Goal: Feedback & Contribution: Submit feedback/report problem

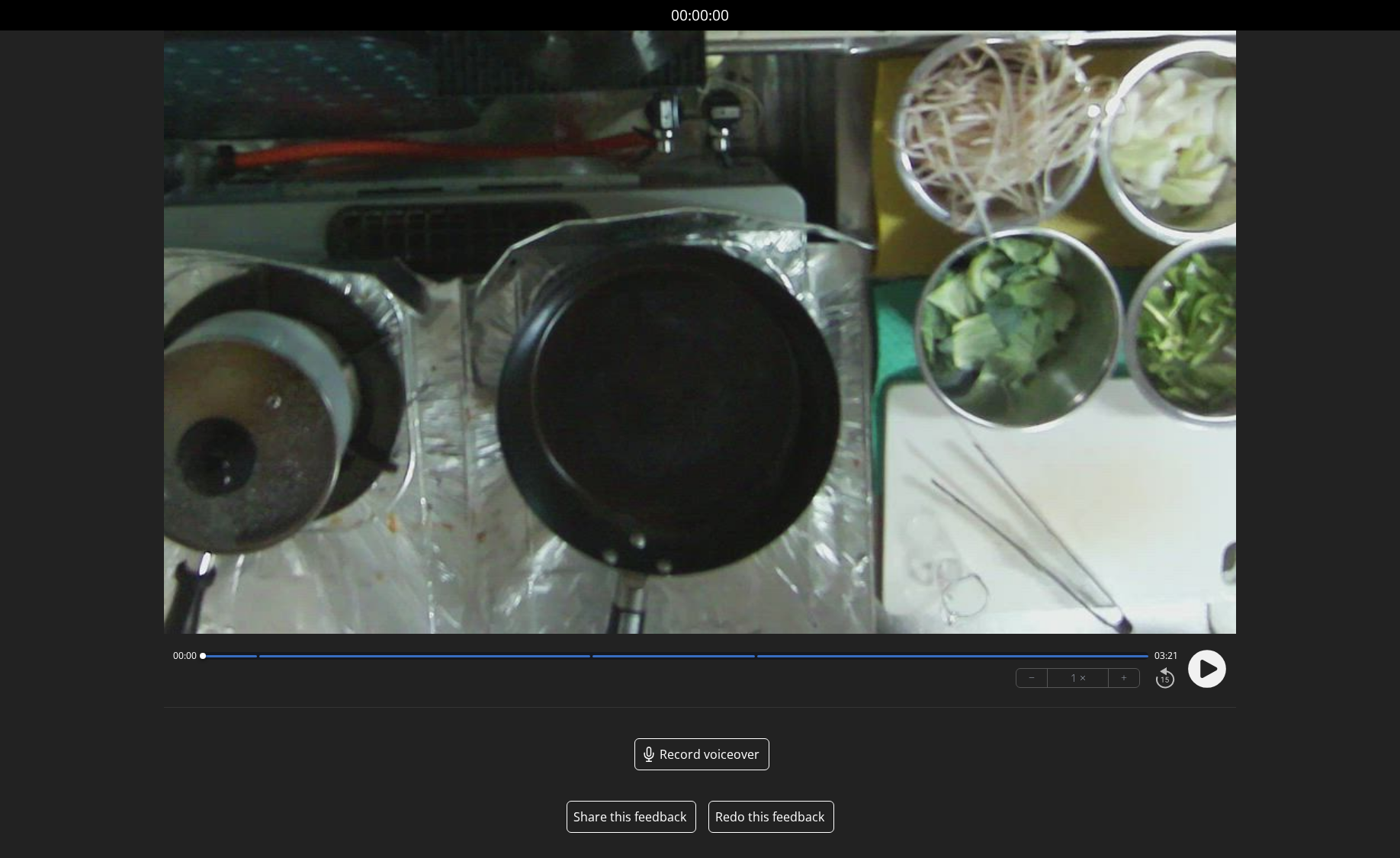
click at [607, 813] on button "Share this feedback" at bounding box center [629, 816] width 113 height 19
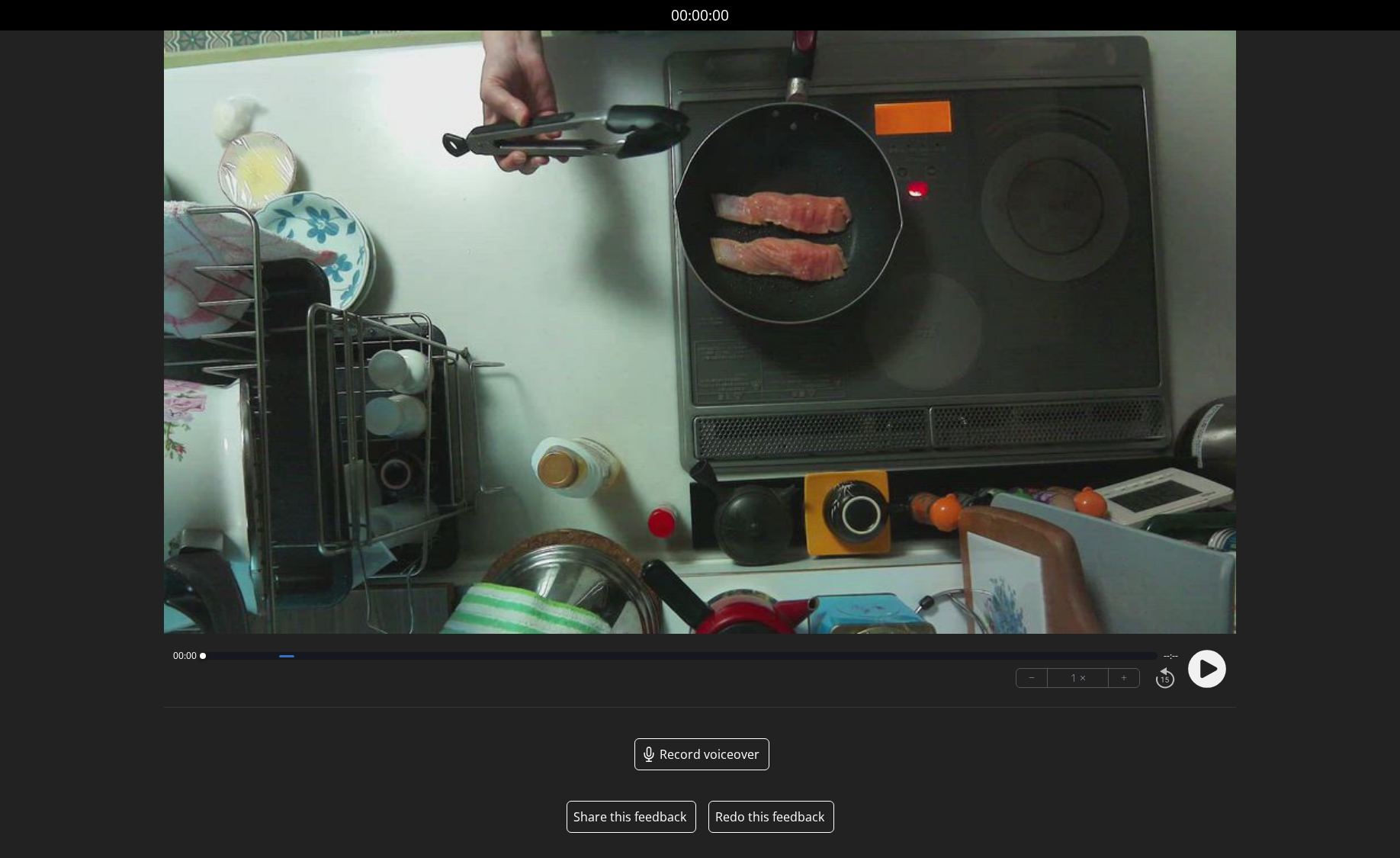
click at [633, 823] on button "Share this feedback" at bounding box center [629, 816] width 113 height 19
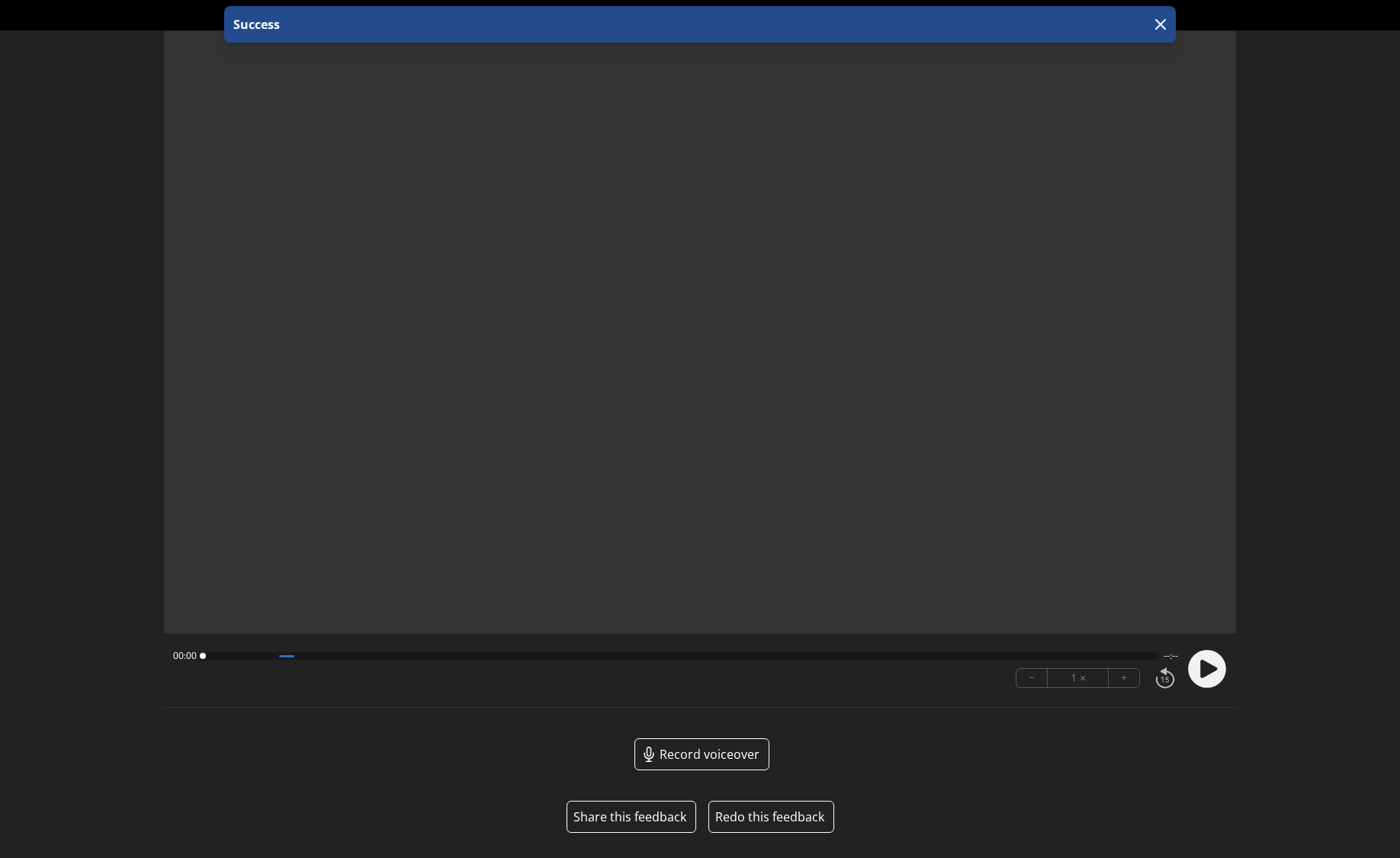
click at [615, 812] on button "Share this feedback" at bounding box center [629, 816] width 113 height 19
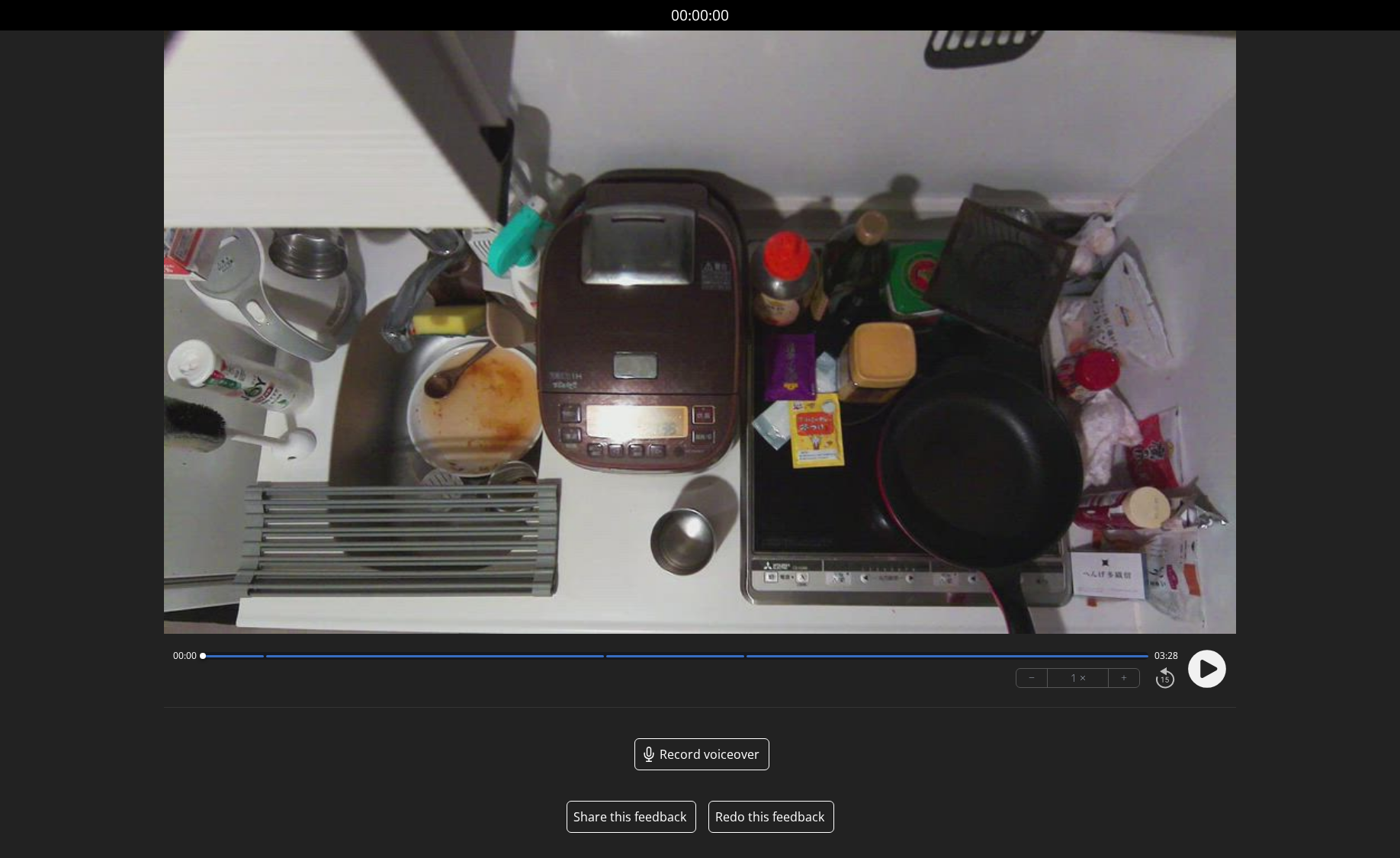
click at [612, 815] on button "Share this feedback" at bounding box center [629, 816] width 113 height 19
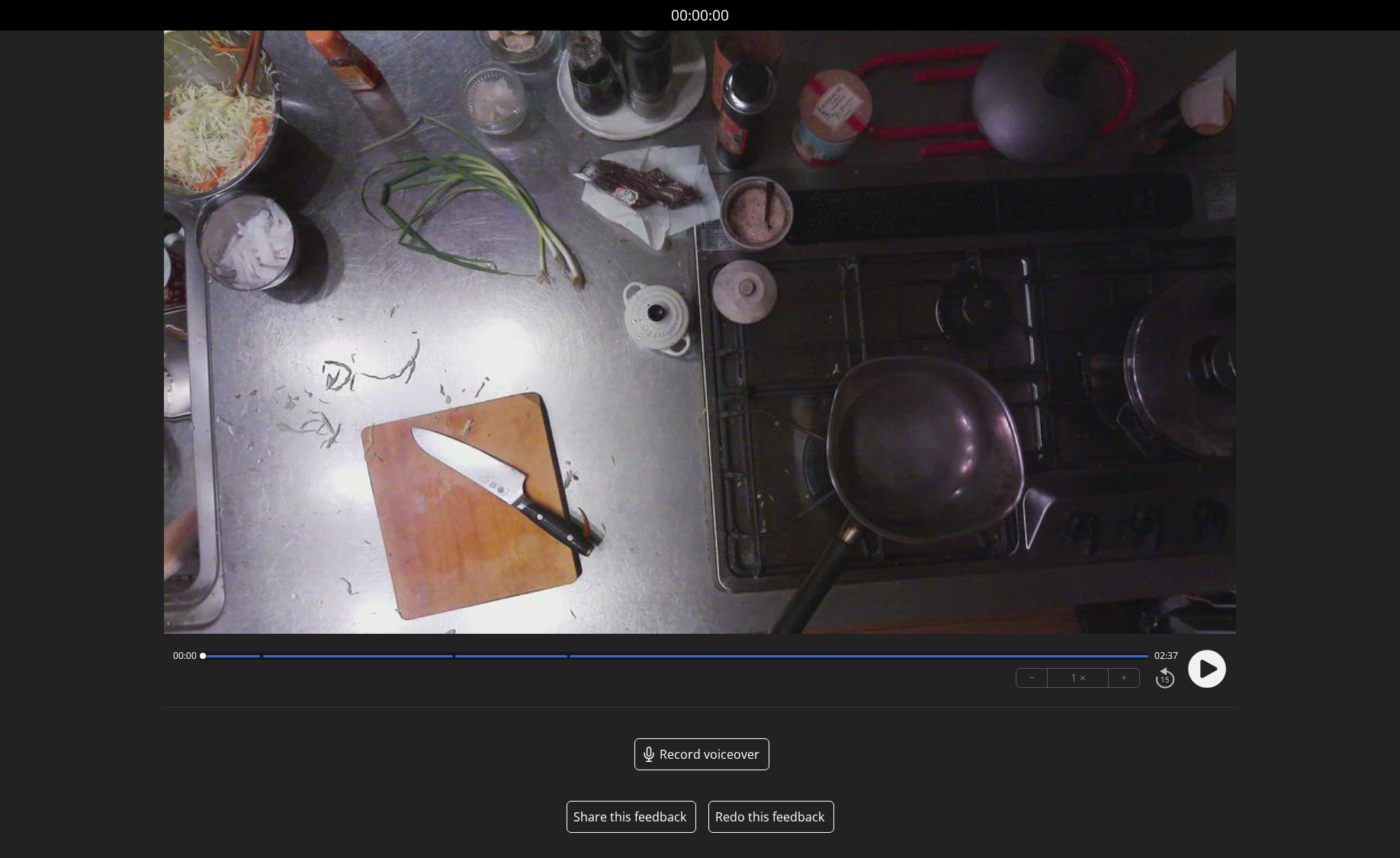
click at [635, 817] on button "Share this feedback" at bounding box center [629, 816] width 113 height 19
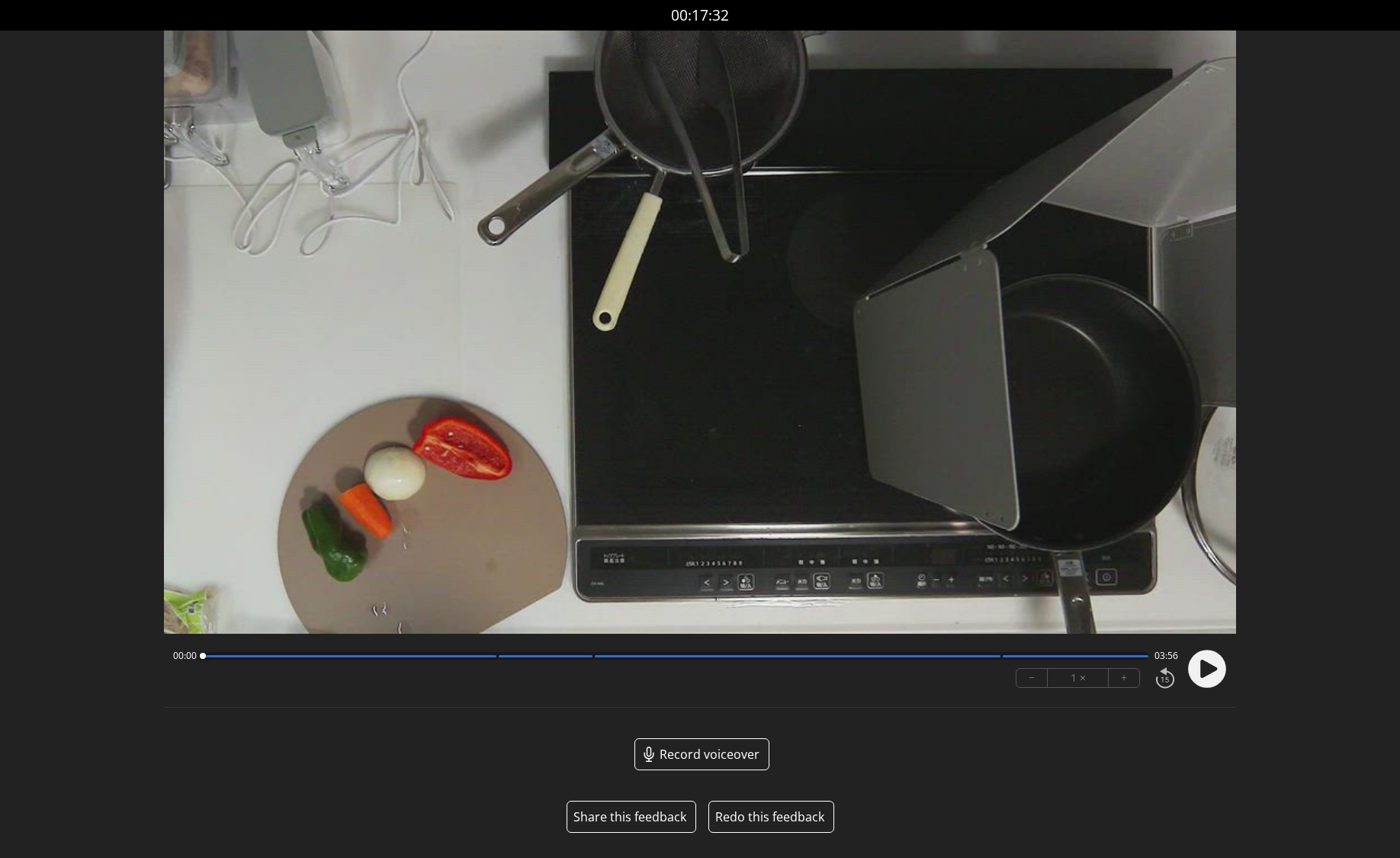
click at [616, 816] on button "Share this feedback" at bounding box center [629, 816] width 113 height 19
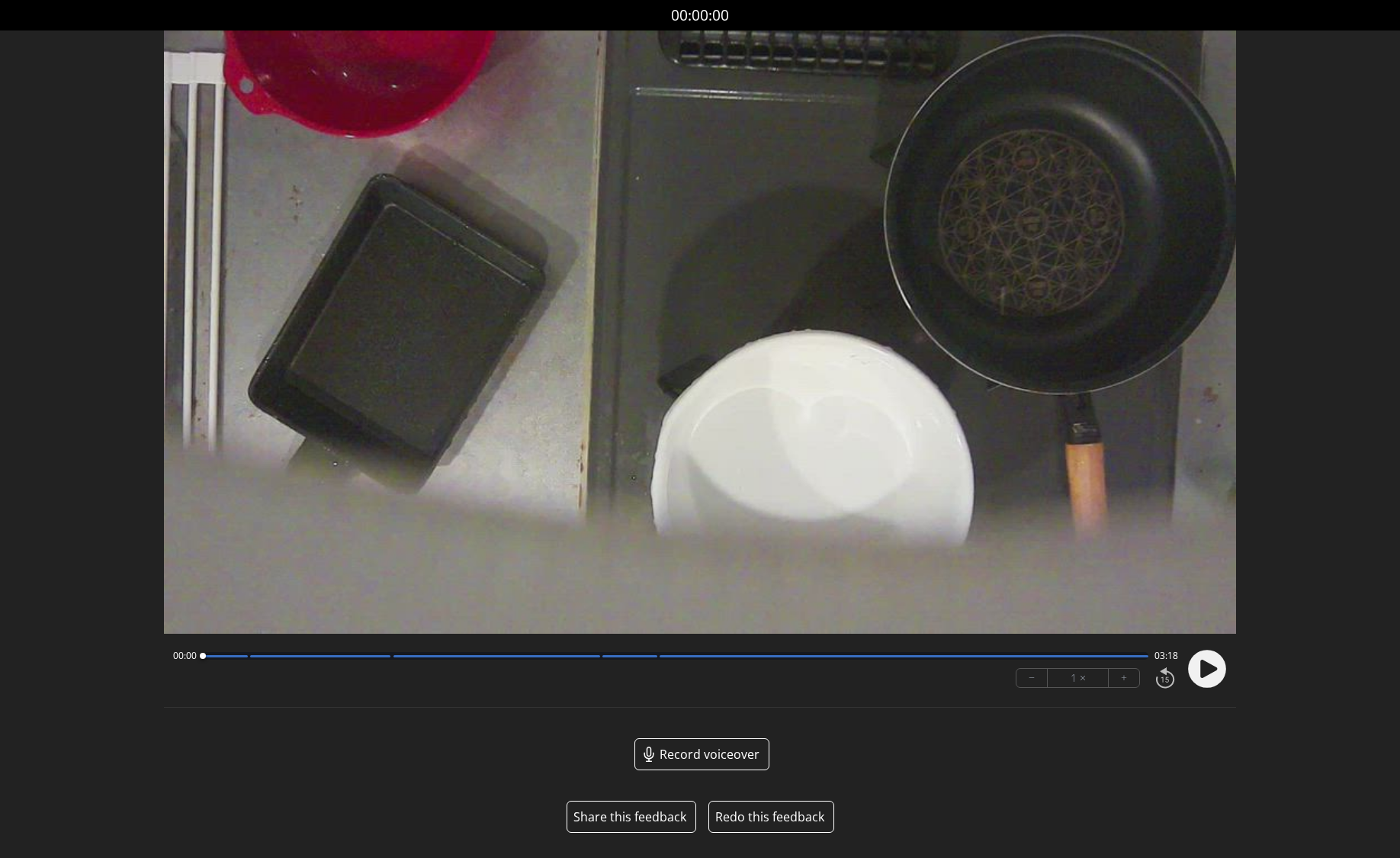
click at [634, 817] on button "Share this feedback" at bounding box center [629, 816] width 113 height 19
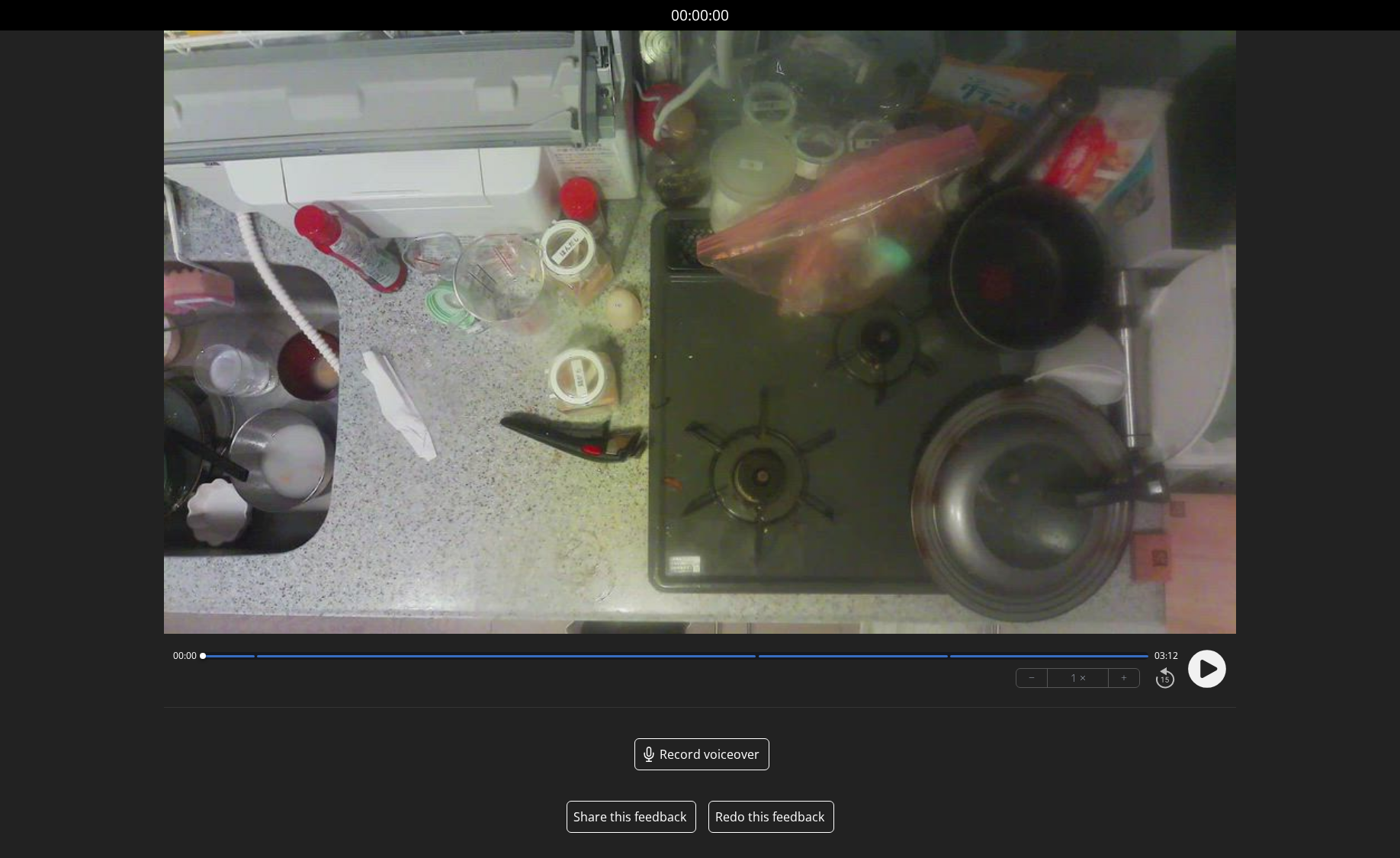
click at [629, 817] on button "Share this feedback" at bounding box center [629, 816] width 113 height 19
